Goal: Find specific page/section: Find specific page/section

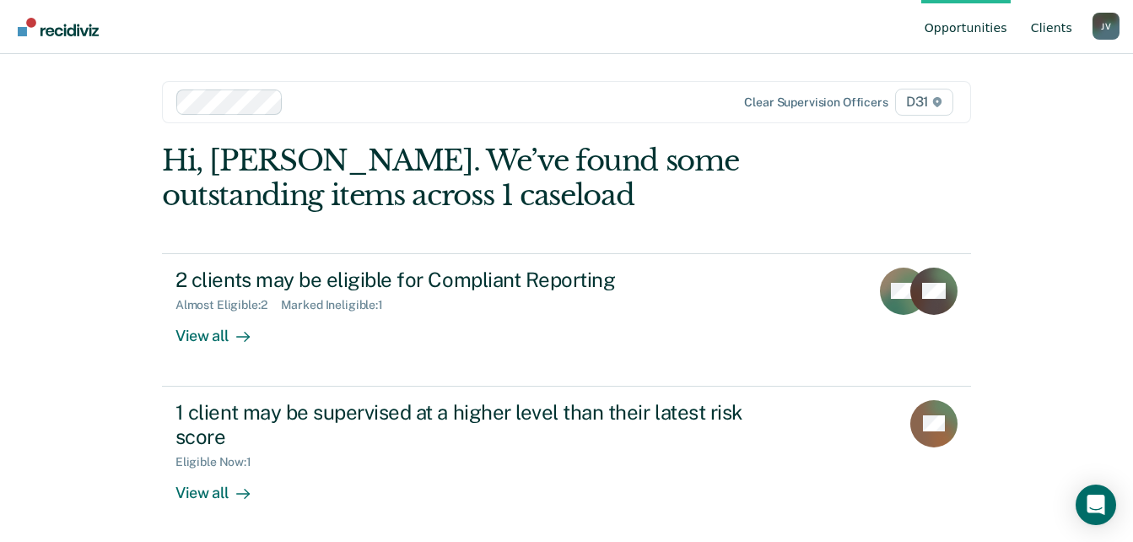
click at [1054, 37] on link "Client s" at bounding box center [1052, 27] width 48 height 54
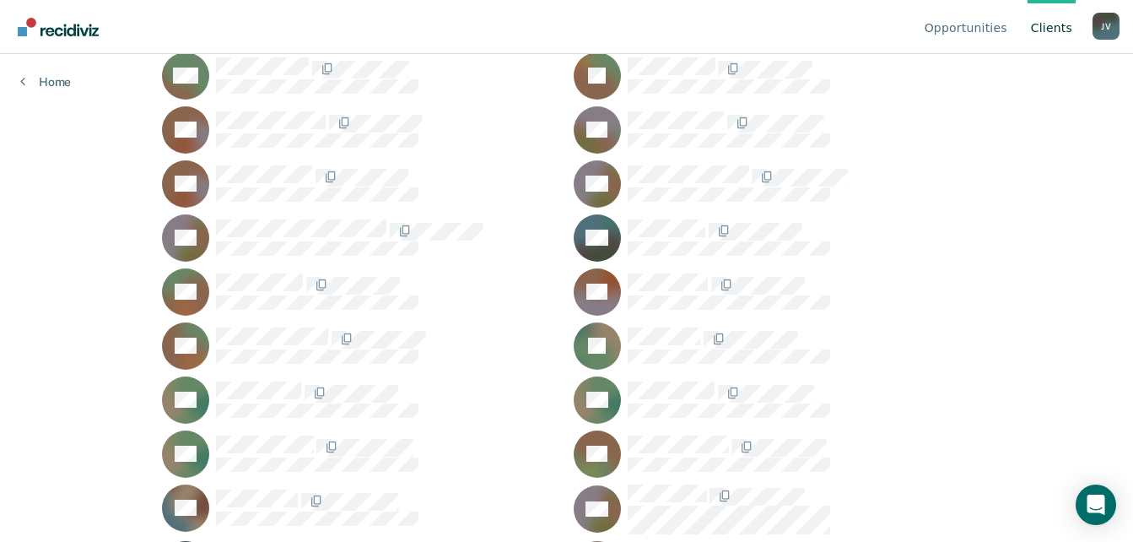
scroll to position [759, 0]
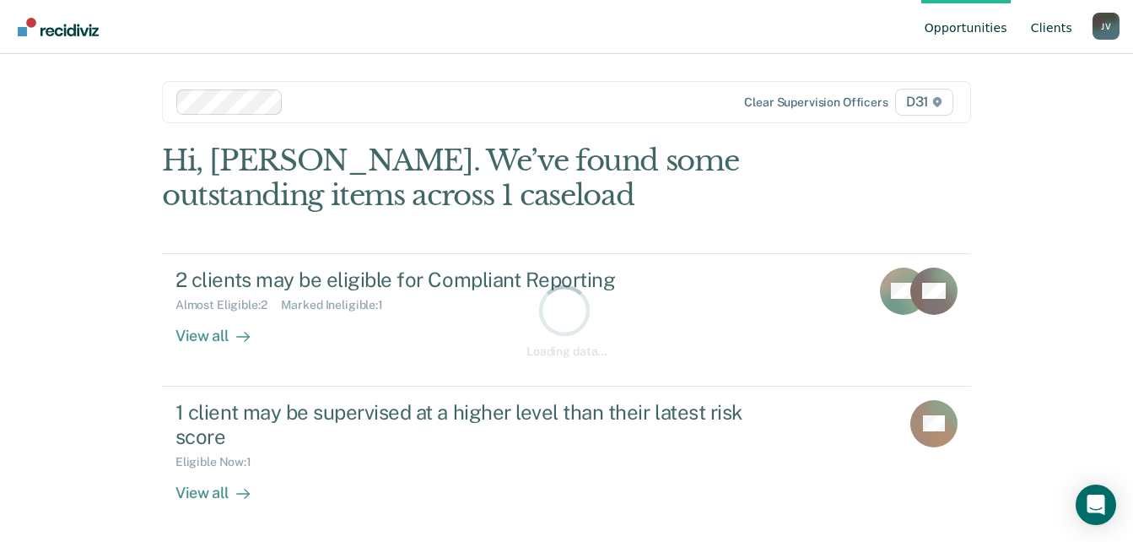
click at [1059, 33] on link "Client s" at bounding box center [1052, 27] width 48 height 54
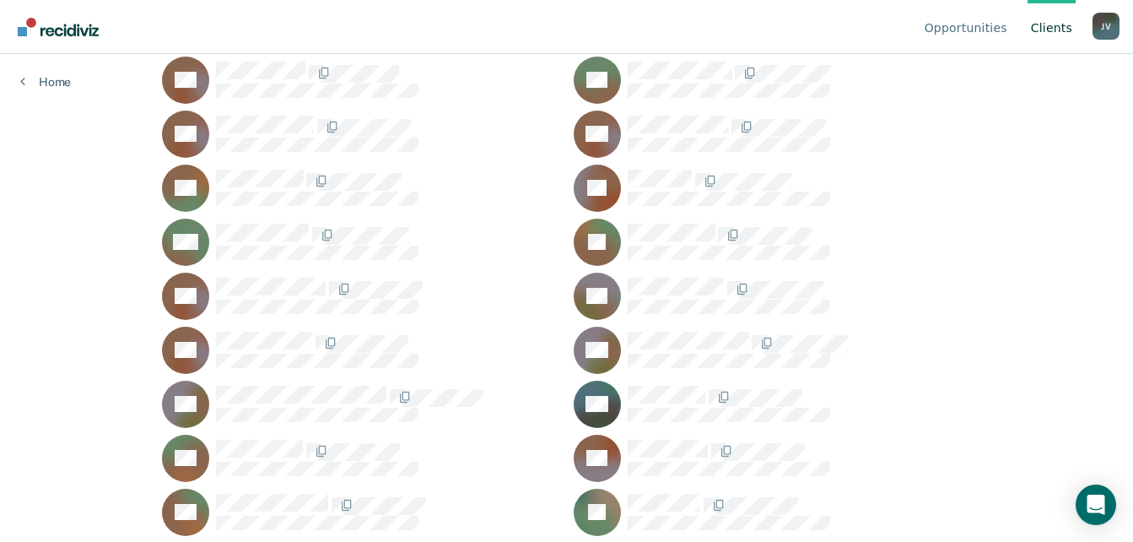
scroll to position [591, 0]
